Goal: Task Accomplishment & Management: Complete application form

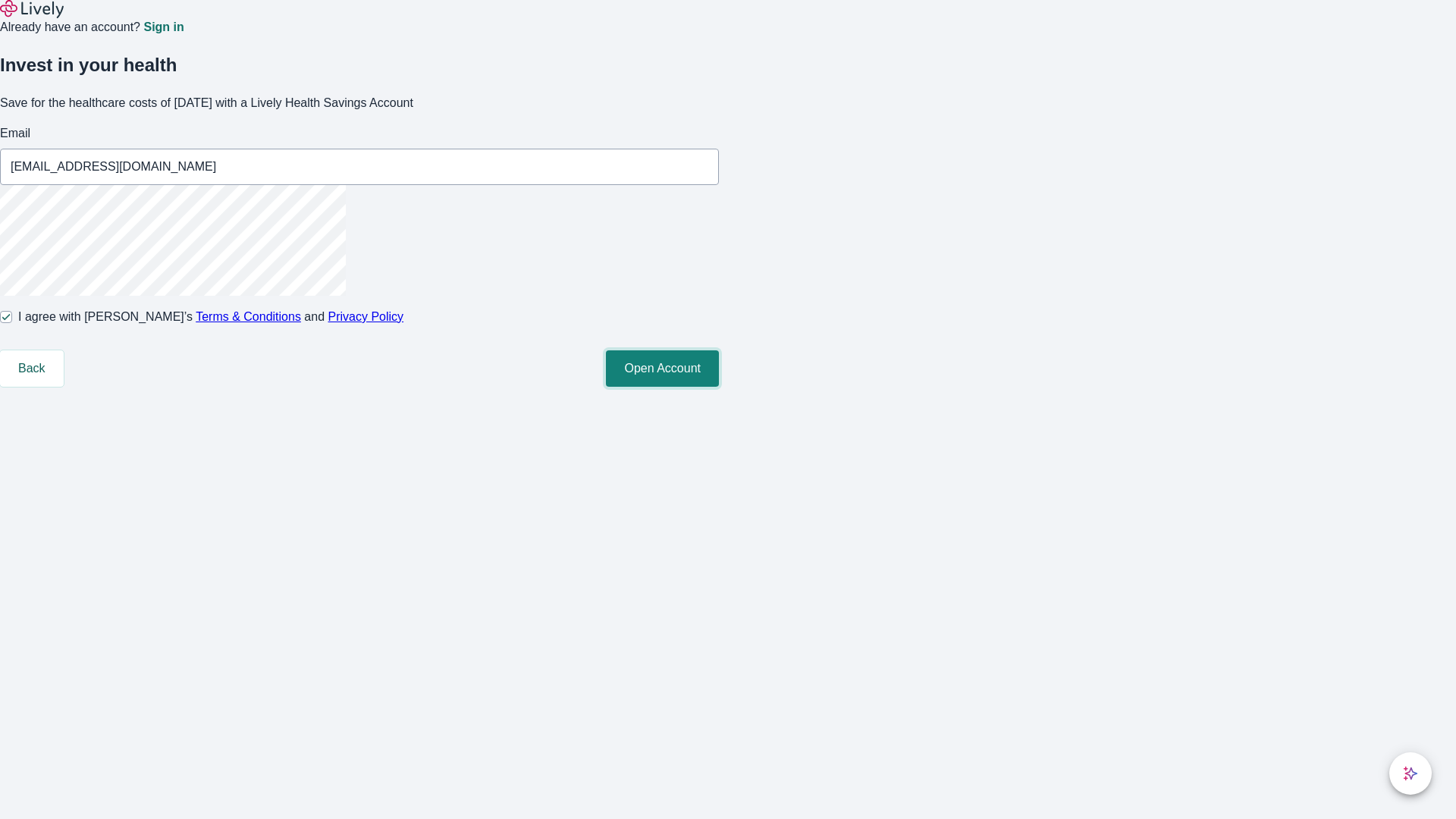
click at [719, 386] on button "Open Account" at bounding box center [662, 369] width 113 height 37
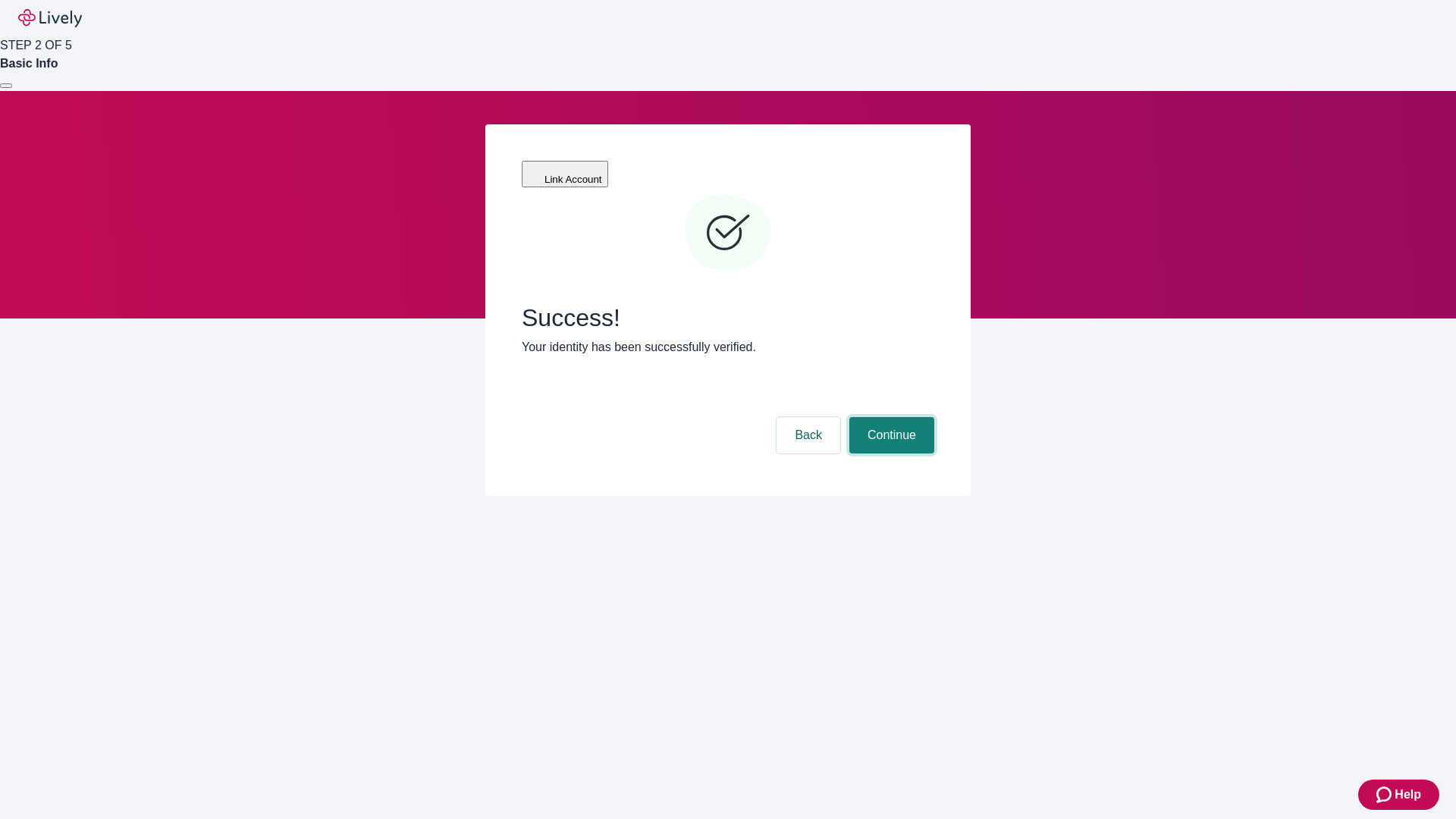
click at [889, 417] on button "Continue" at bounding box center [891, 435] width 85 height 37
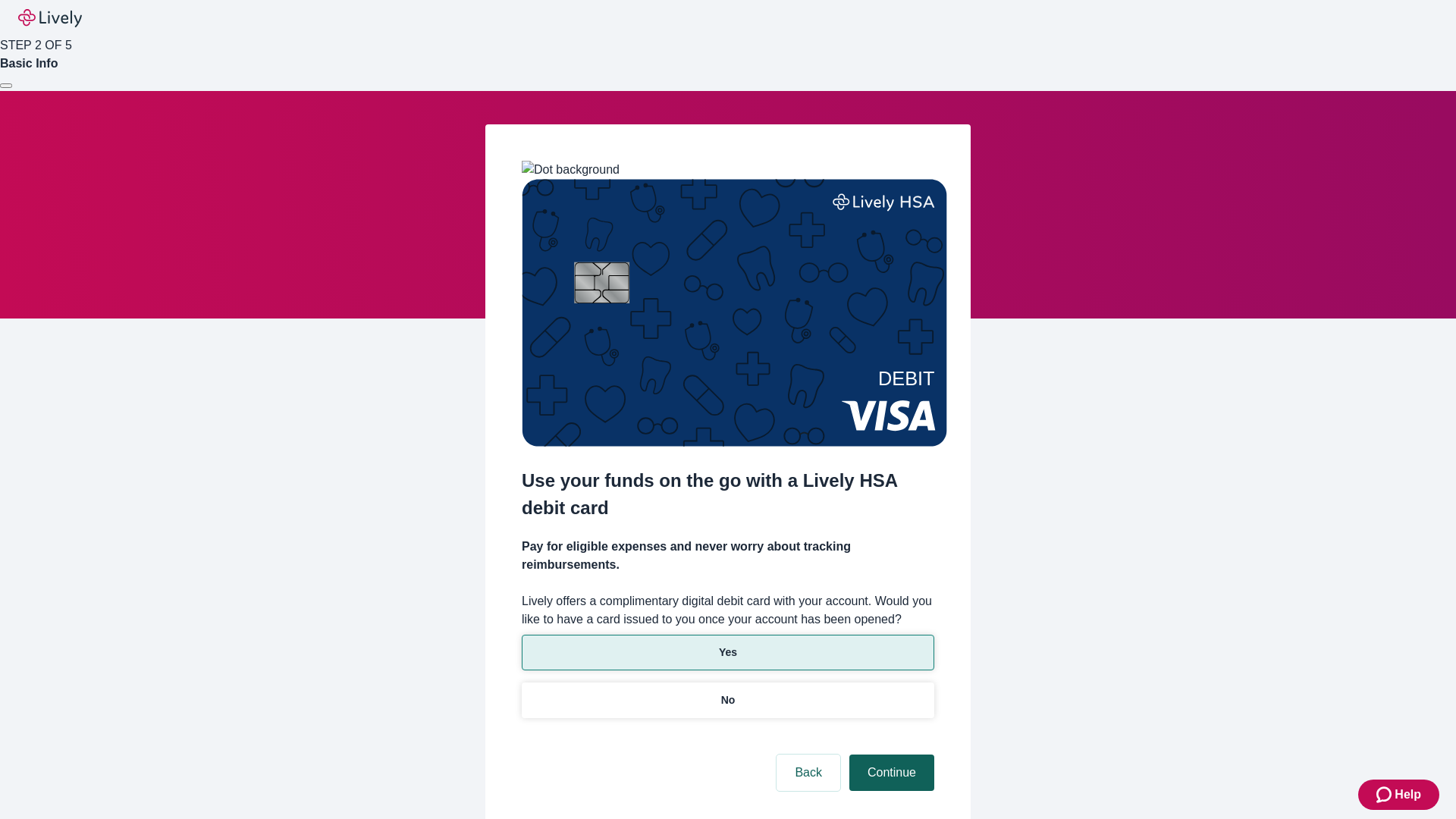
click at [728, 692] on p "No" at bounding box center [728, 700] width 14 height 16
click at [889, 754] on button "Continue" at bounding box center [891, 773] width 85 height 37
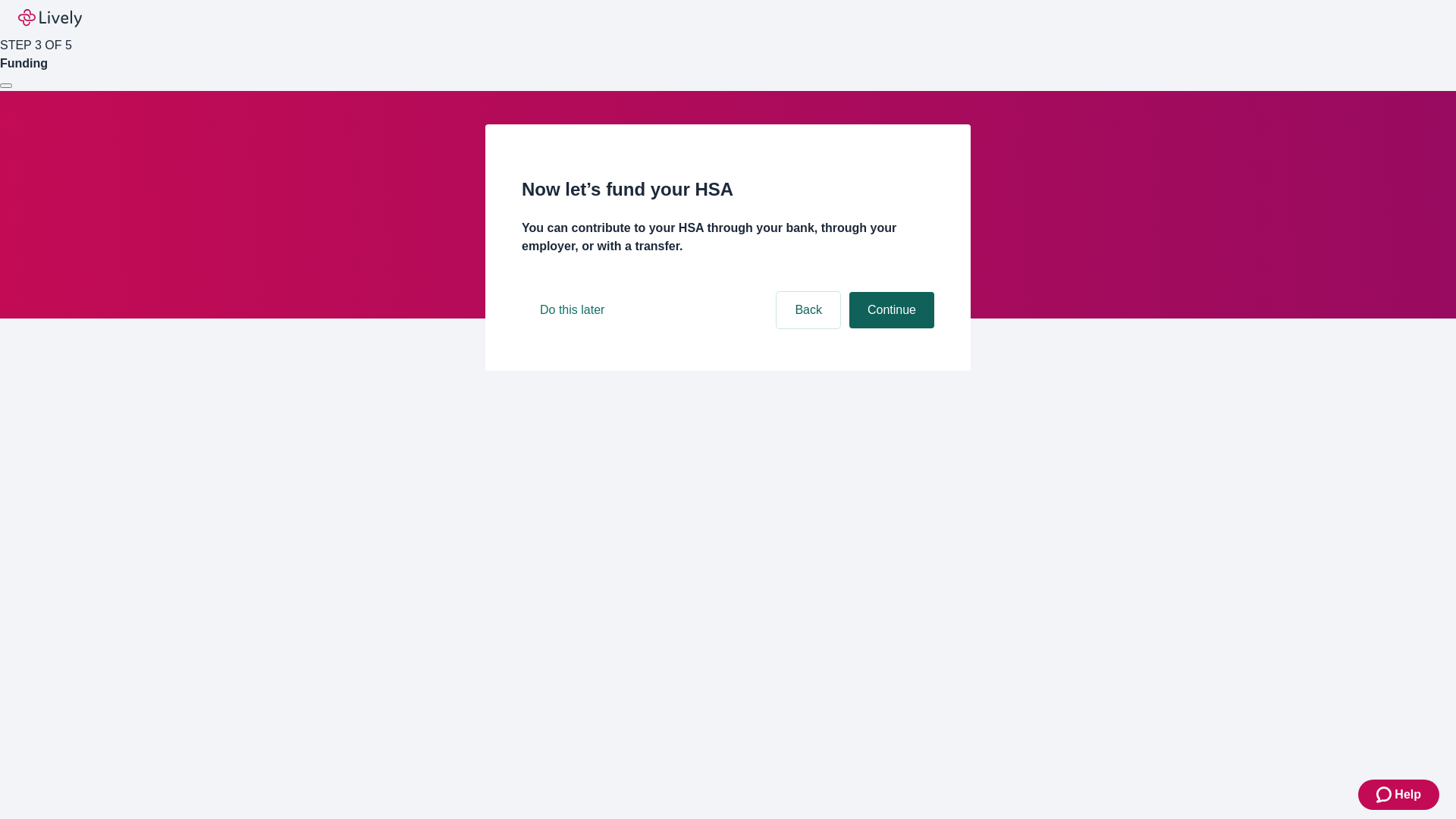
click at [889, 329] on button "Continue" at bounding box center [891, 310] width 85 height 37
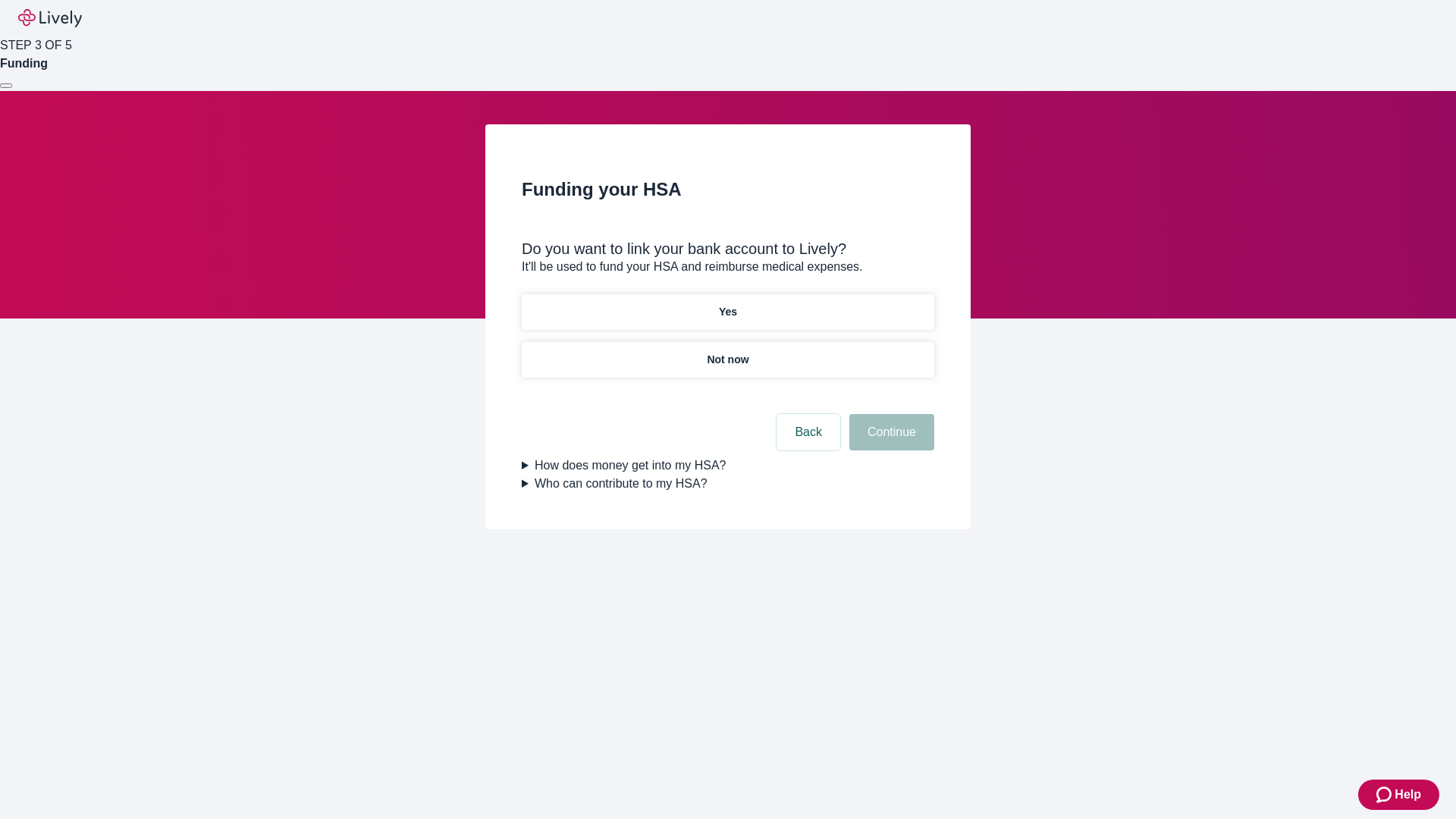
click at [728, 351] on p "Not now" at bounding box center [728, 359] width 42 height 16
click at [889, 441] on button "Continue" at bounding box center [891, 433] width 85 height 37
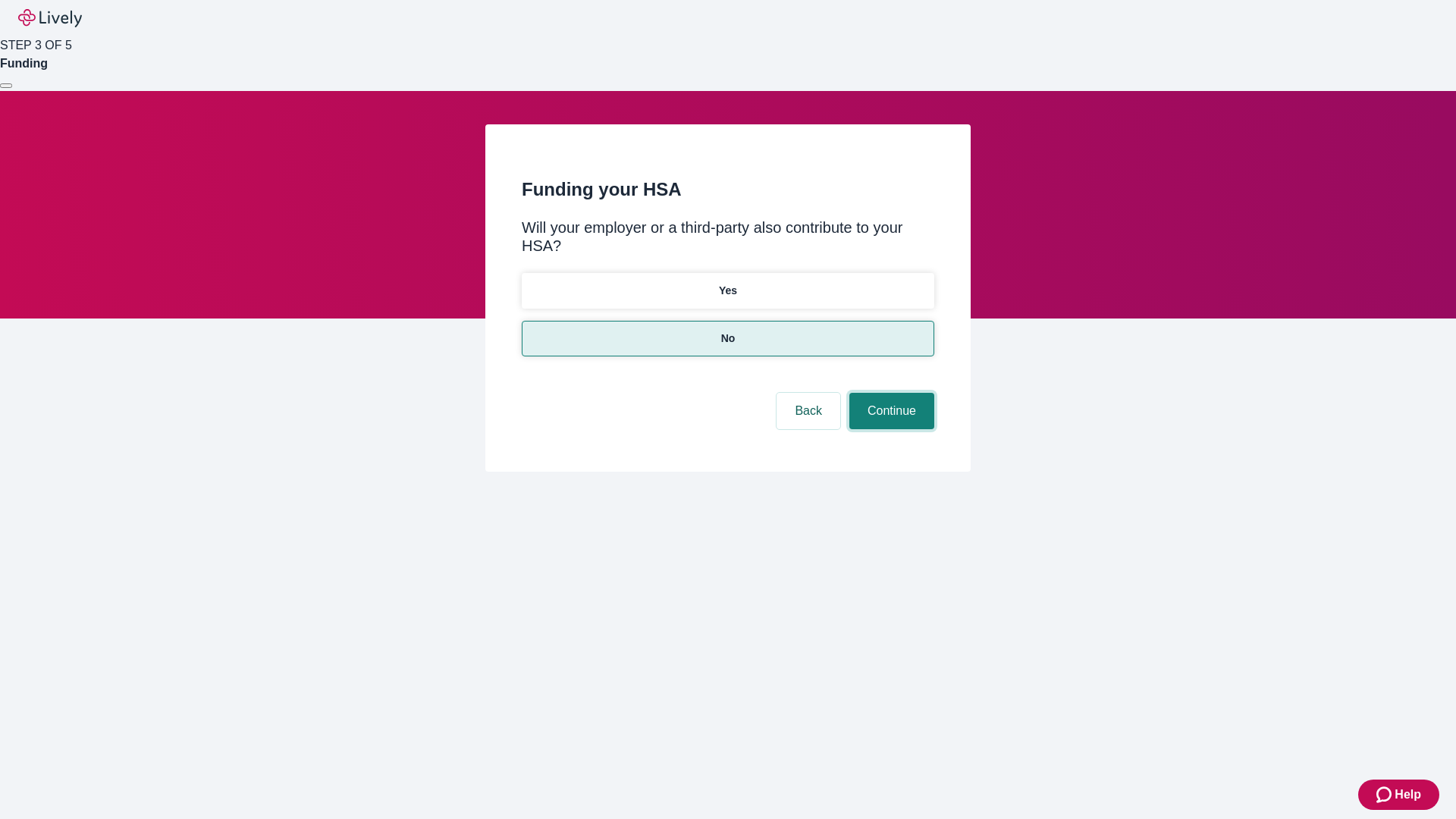
click at [889, 392] on button "Continue" at bounding box center [891, 411] width 85 height 37
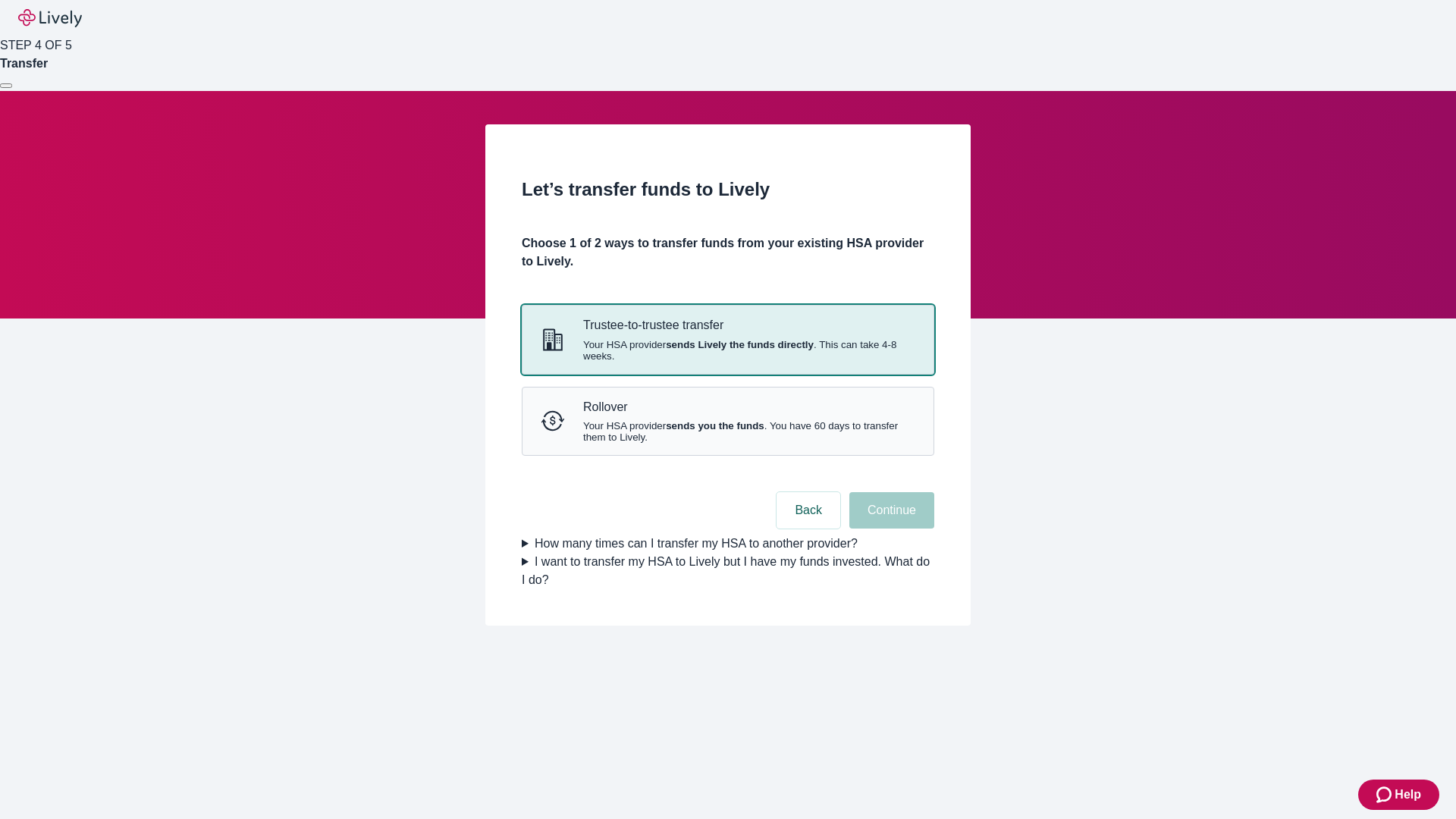
click at [728, 351] on strong "sends Lively the funds directly" at bounding box center [739, 344] width 148 height 11
click at [889, 529] on button "Continue" at bounding box center [891, 510] width 85 height 37
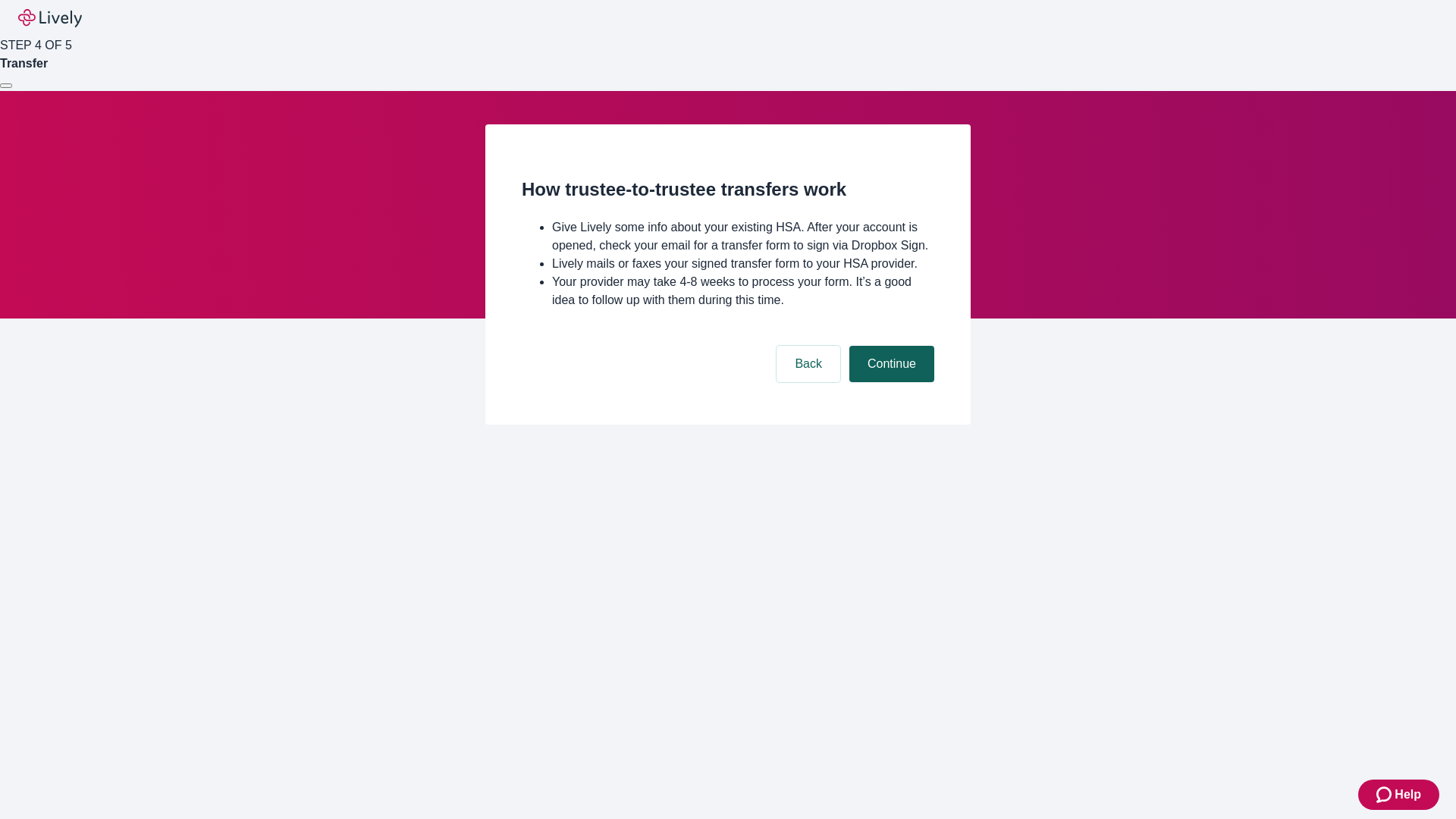
click at [889, 382] on button "Continue" at bounding box center [891, 364] width 85 height 37
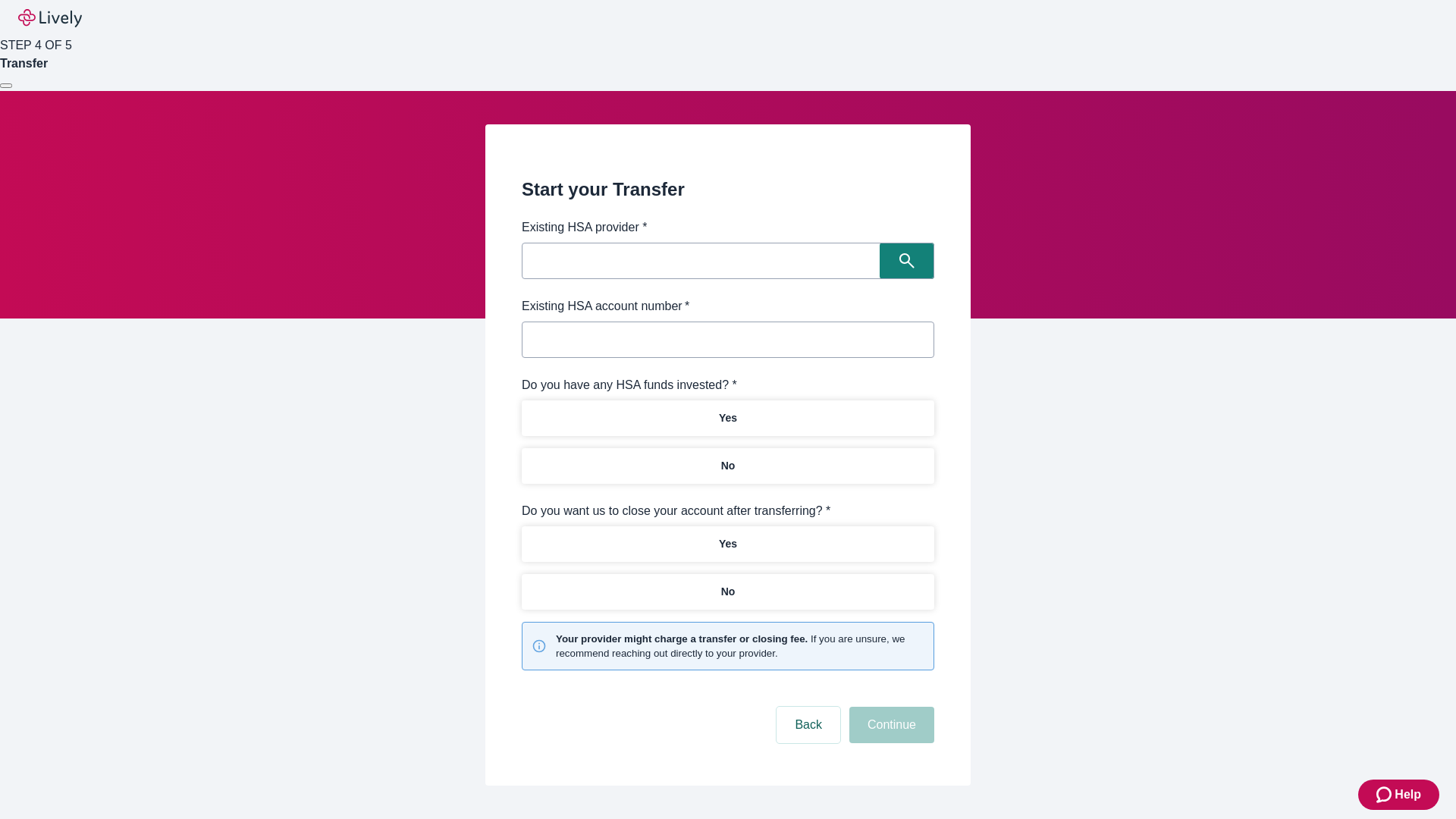
type input "Other"
